Goal: Check status: Check status

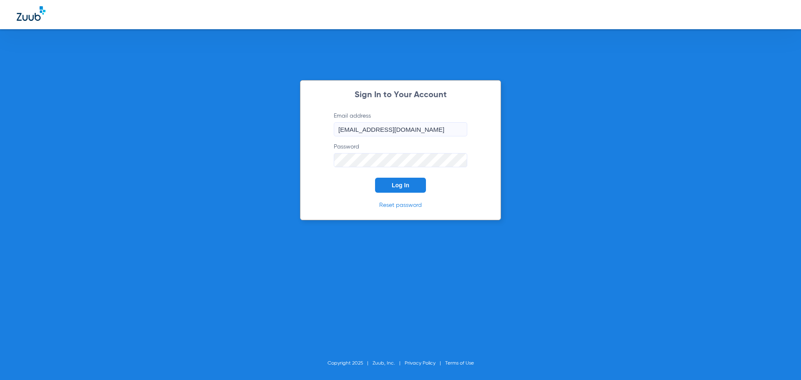
click at [399, 184] on span "Log In" at bounding box center [401, 185] width 18 height 7
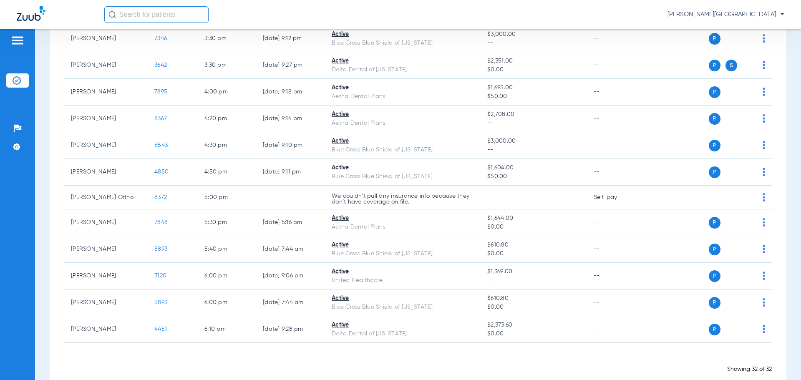
scroll to position [734, 0]
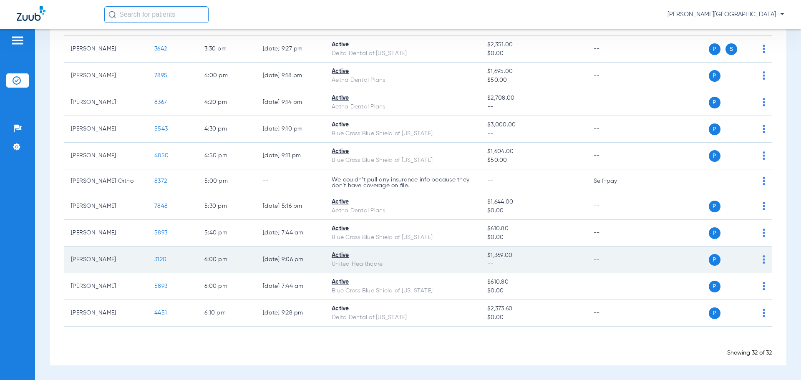
click at [163, 259] on span "3120" at bounding box center [160, 260] width 12 height 6
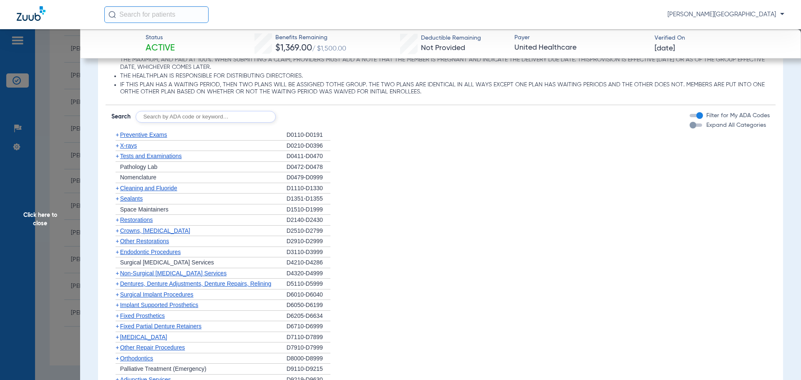
scroll to position [586, 0]
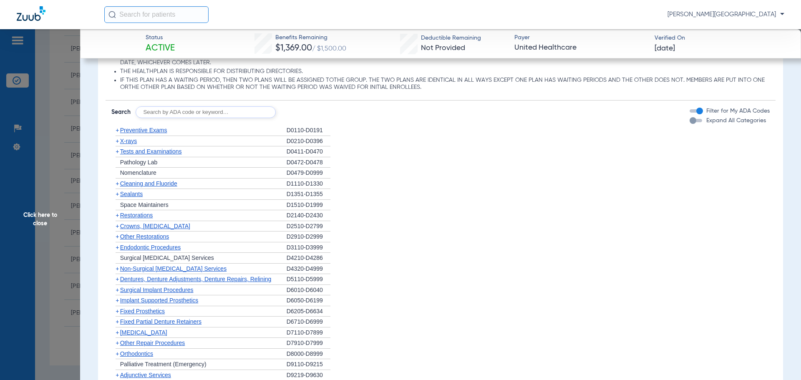
click at [118, 151] on span "+" at bounding box center [117, 151] width 3 height 7
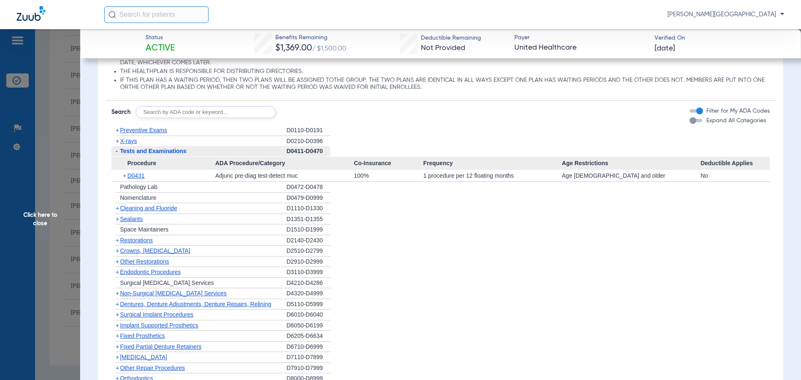
click at [118, 210] on span "+" at bounding box center [117, 208] width 3 height 7
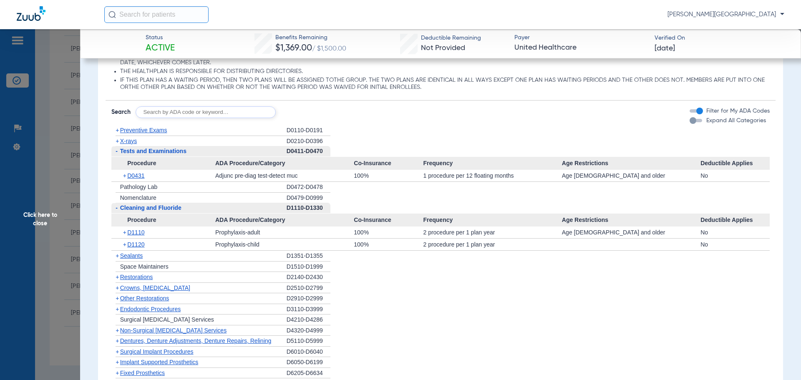
click at [123, 233] on span "+" at bounding box center [125, 233] width 5 height 12
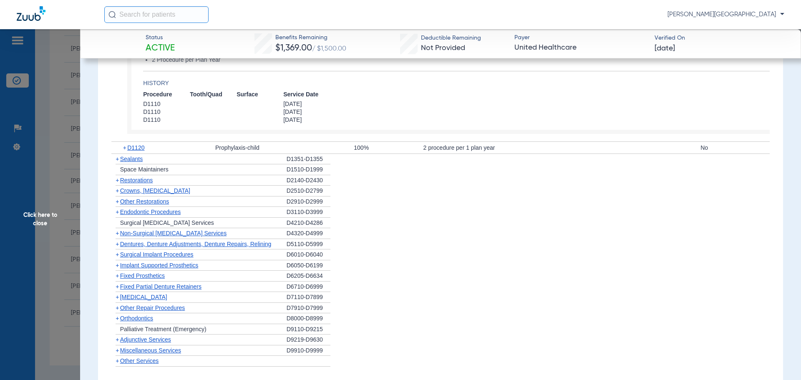
scroll to position [789, 0]
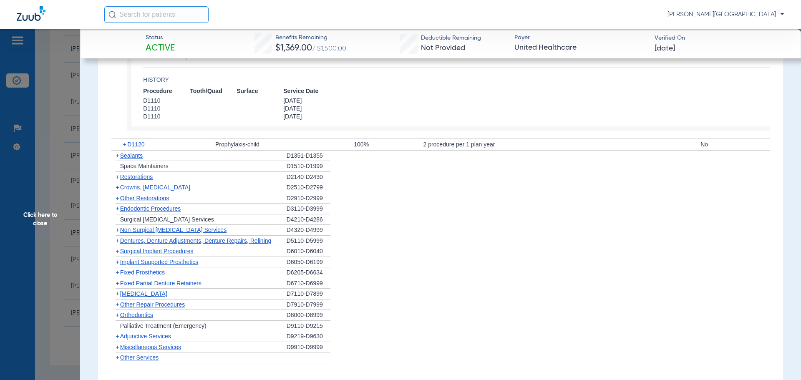
click at [116, 157] on span "+" at bounding box center [117, 155] width 3 height 7
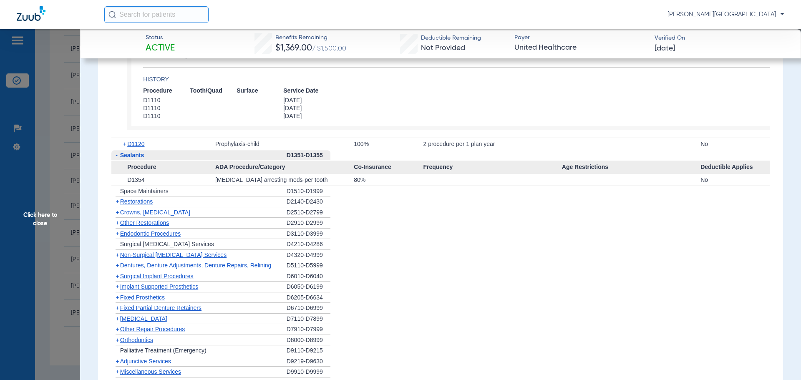
scroll to position [788, 0]
click at [117, 227] on span "+" at bounding box center [117, 223] width 3 height 7
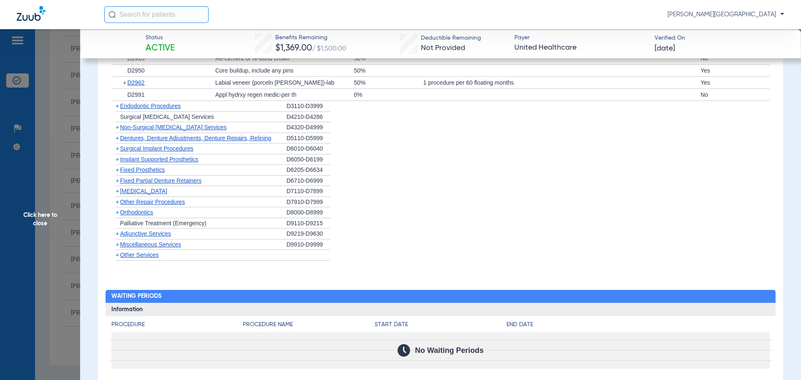
scroll to position [981, 0]
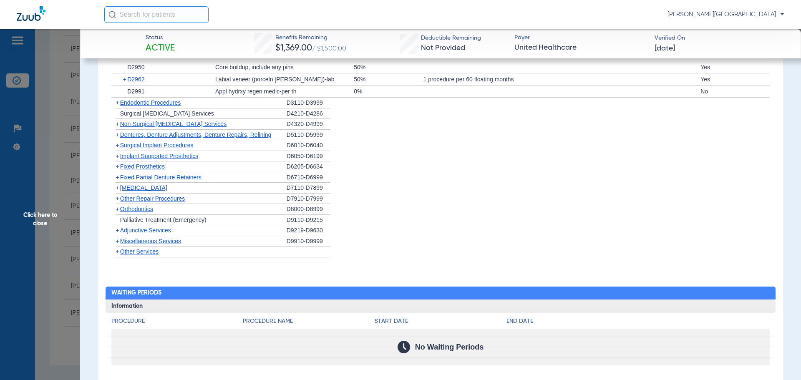
click at [121, 230] on span "Adjunctive Services" at bounding box center [145, 230] width 51 height 7
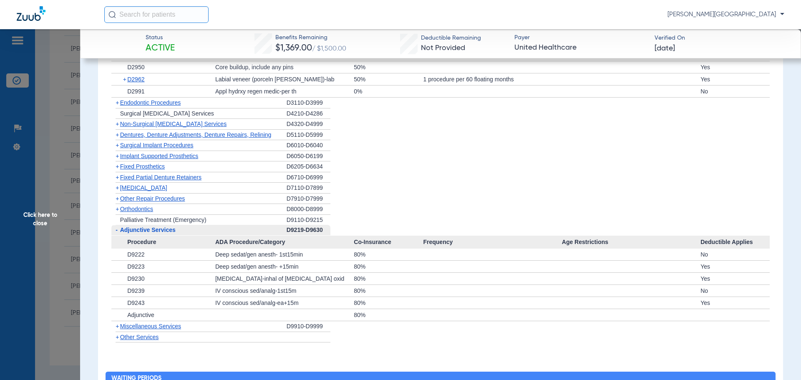
click at [118, 327] on span "+" at bounding box center [117, 326] width 3 height 7
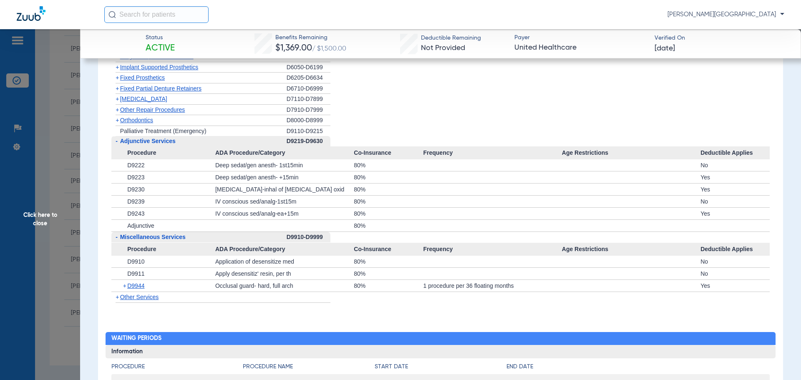
scroll to position [1099, 0]
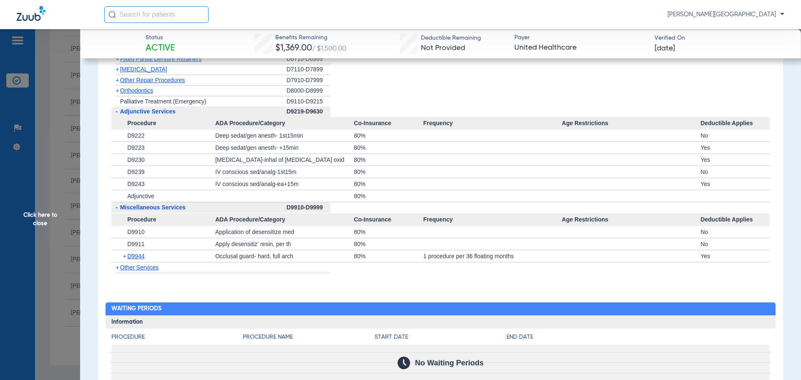
click at [119, 269] on span "+" at bounding box center [115, 267] width 9 height 10
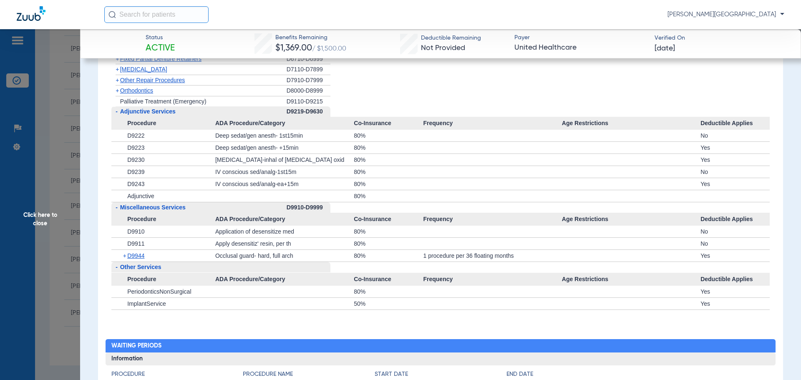
click at [23, 101] on span "Click here to close" at bounding box center [40, 219] width 80 height 380
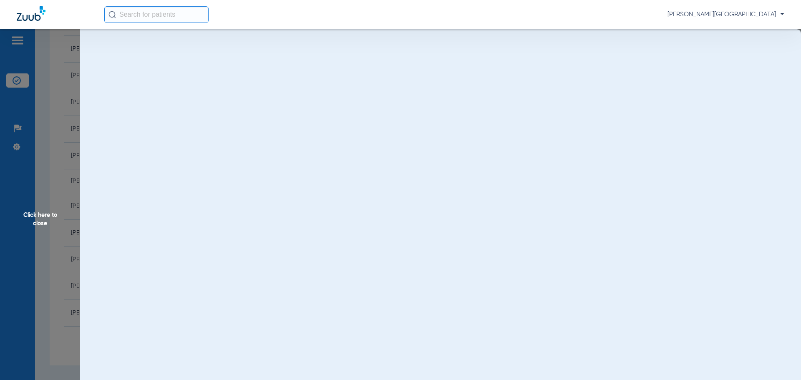
scroll to position [0, 0]
